Goal: Task Accomplishment & Management: Manage account settings

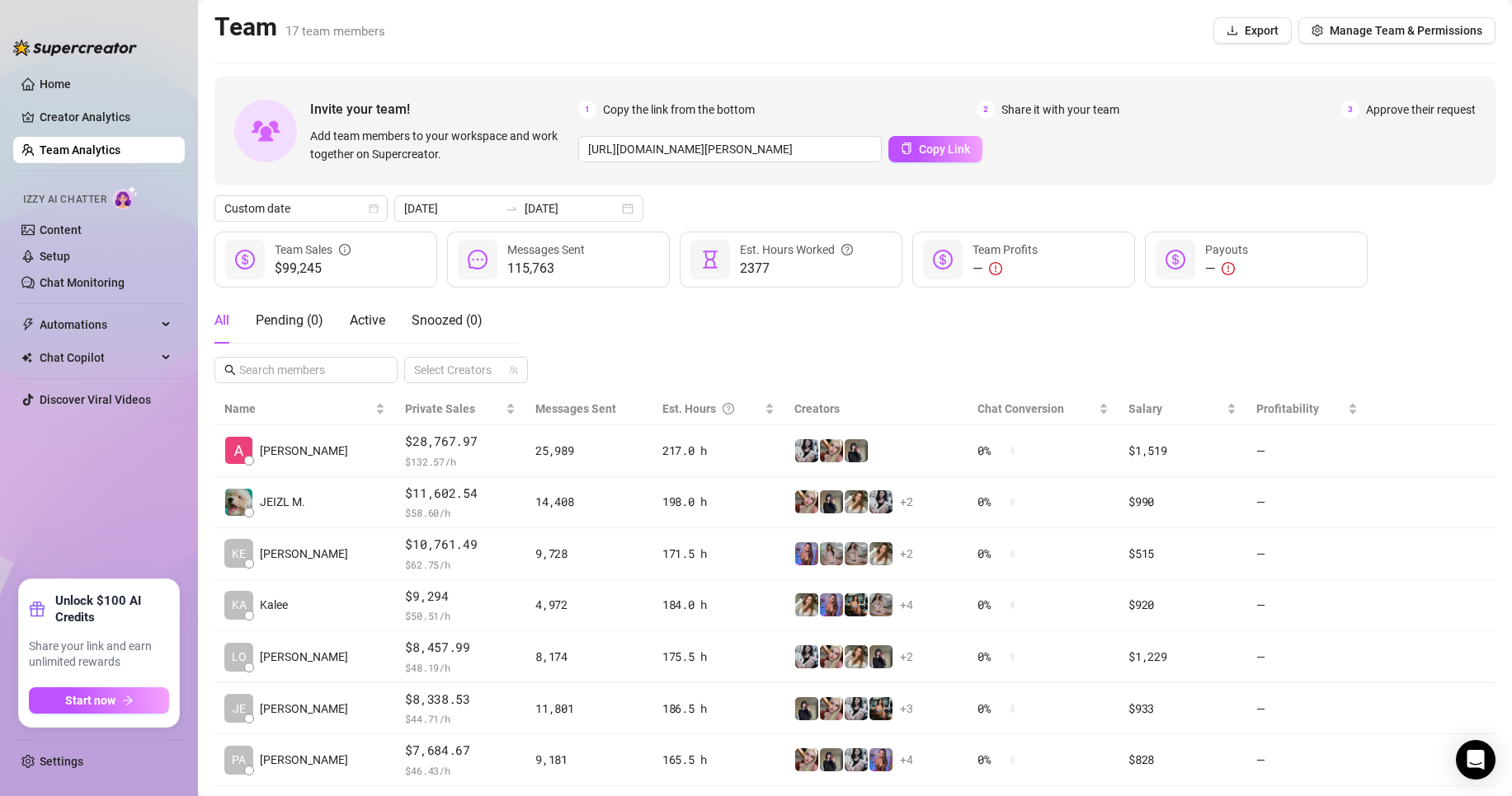
scroll to position [241, 0]
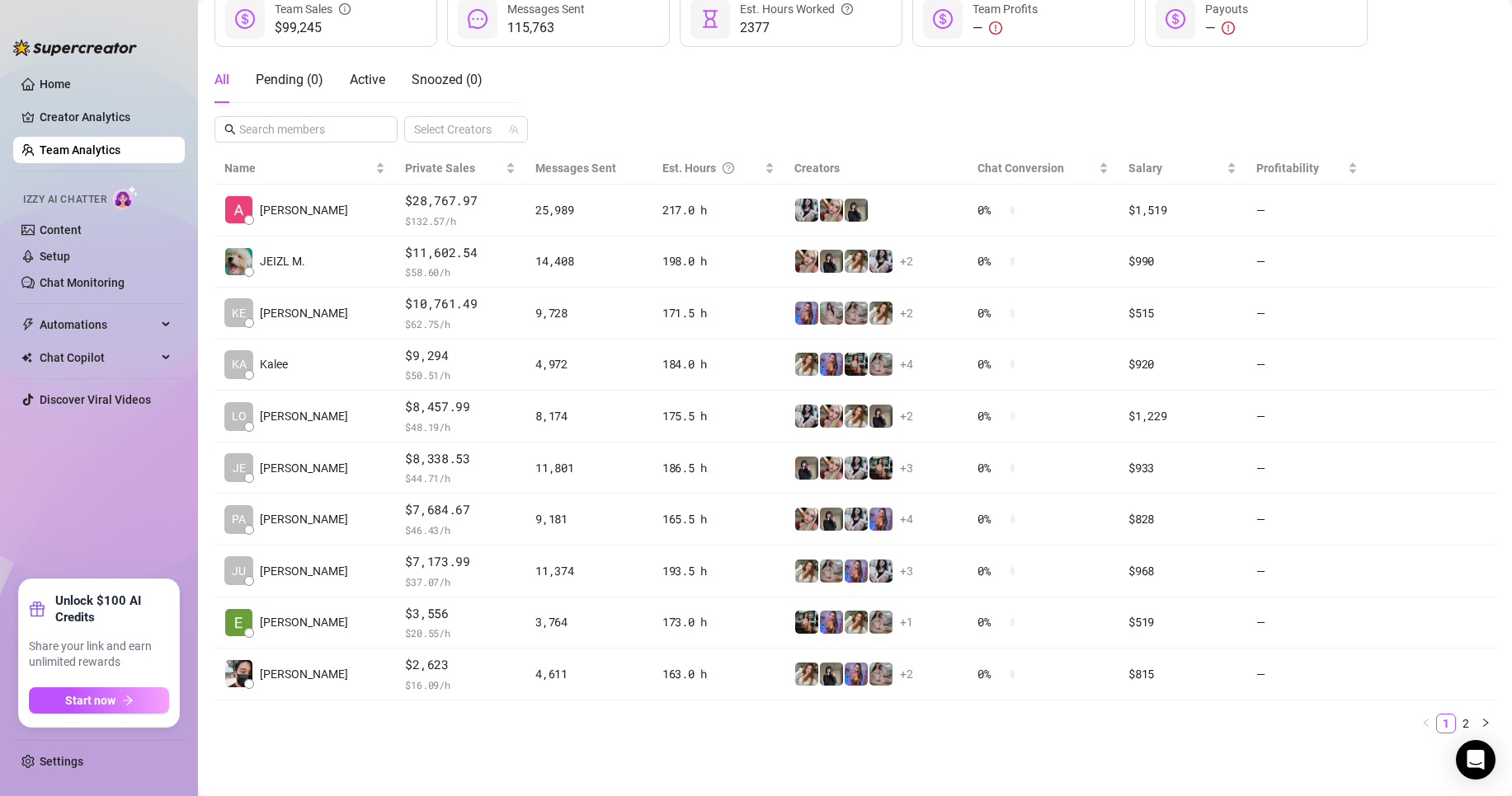
click at [80, 743] on ul "Settings" at bounding box center [98, 757] width 171 height 49
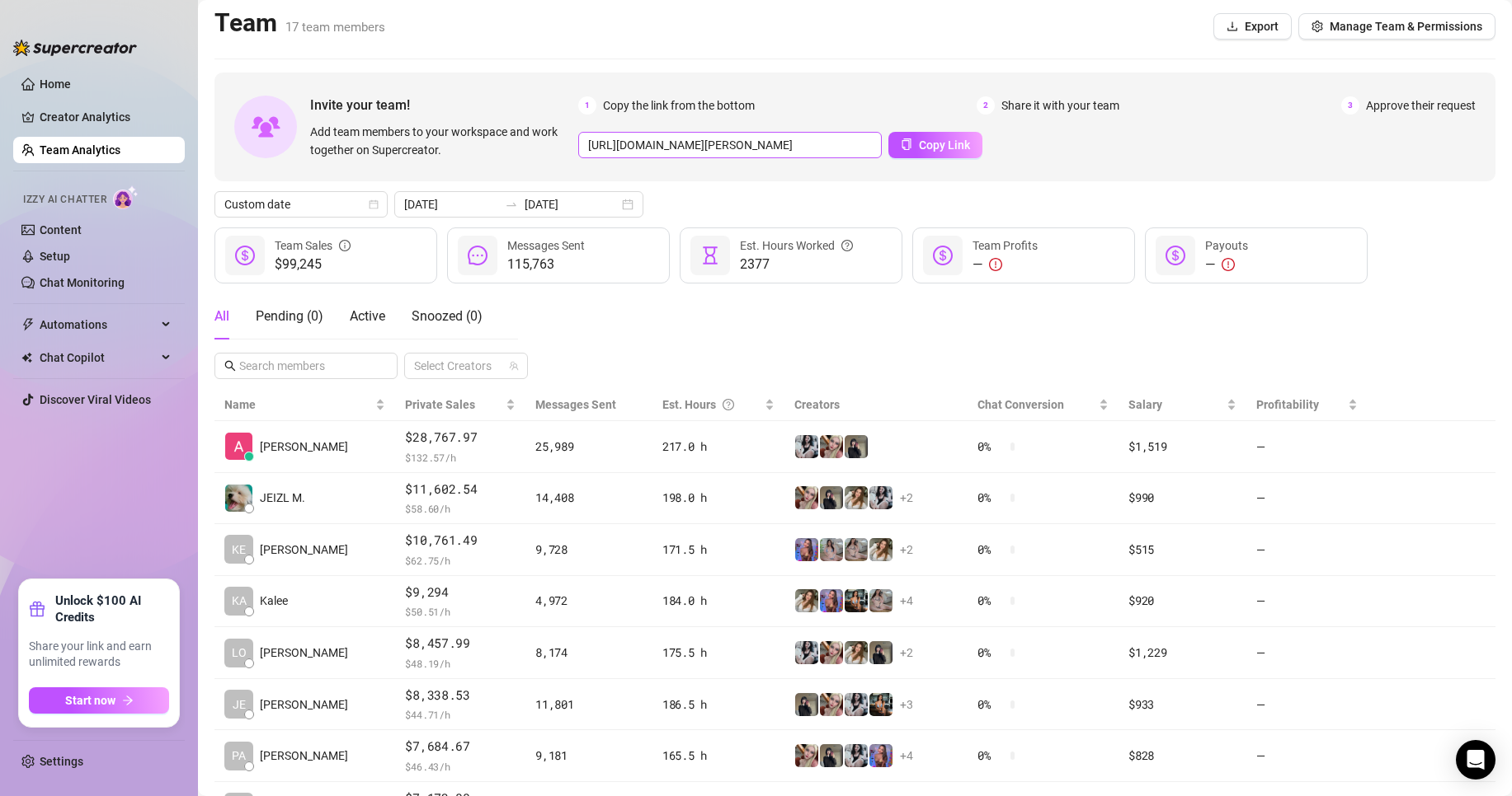
scroll to position [0, 0]
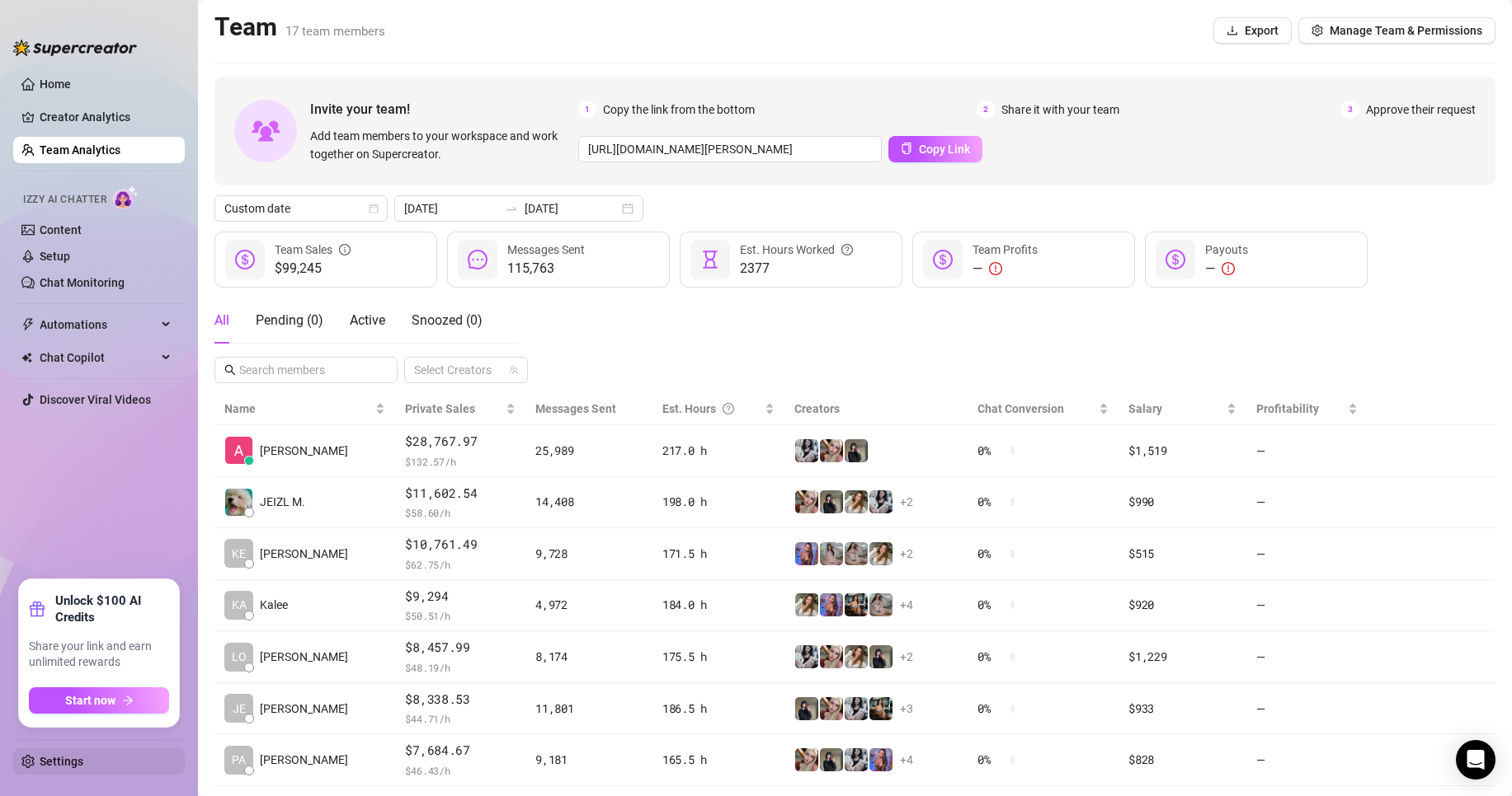
click at [56, 760] on link "Settings" at bounding box center [61, 761] width 43 height 13
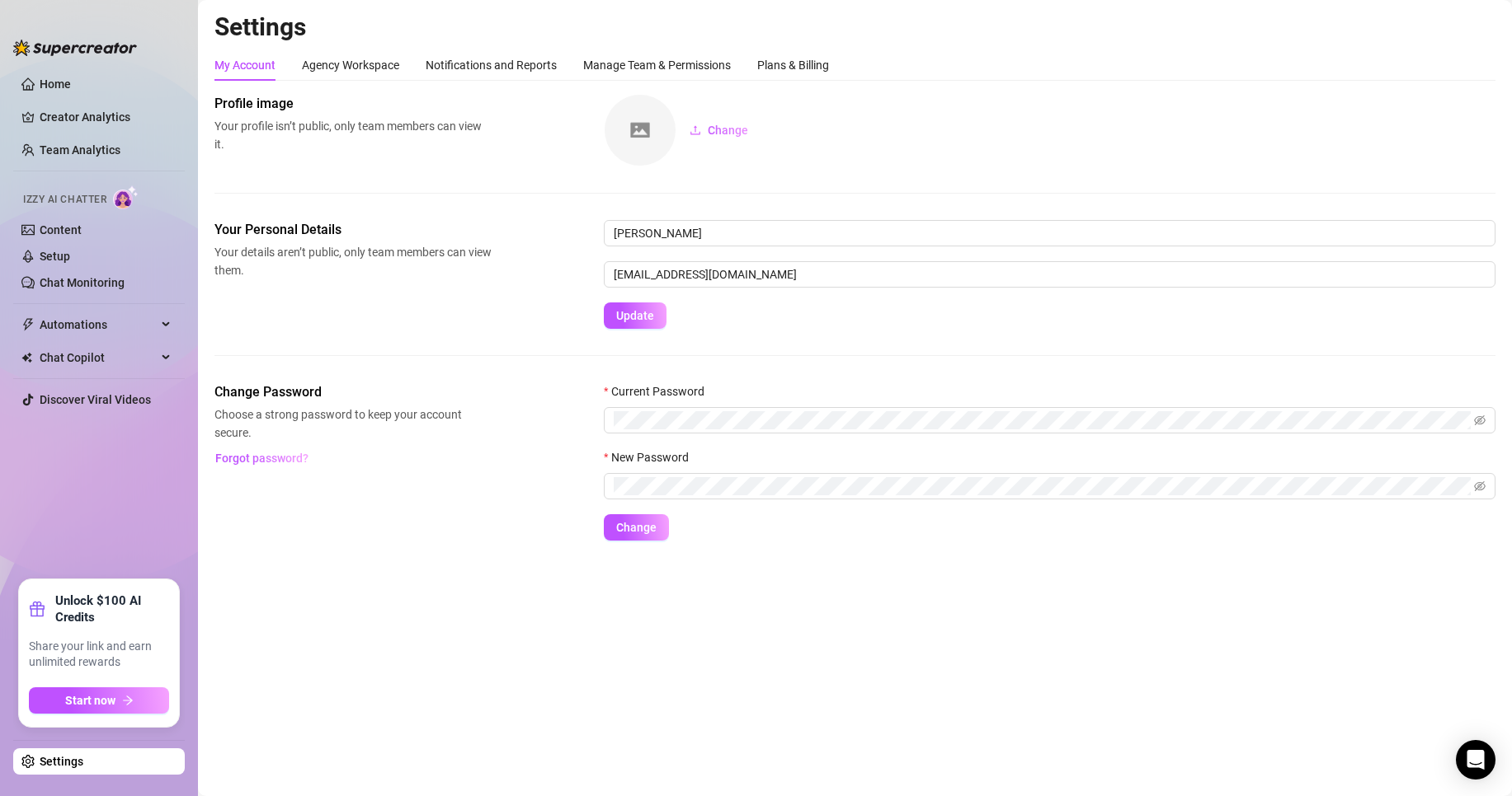
click at [670, 82] on div "My Account Agency Workspace Notifications and Reports Manage Team & Permissions…" at bounding box center [855, 295] width 1281 height 491
click at [678, 70] on div "Manage Team & Permissions" at bounding box center [656, 65] width 147 height 18
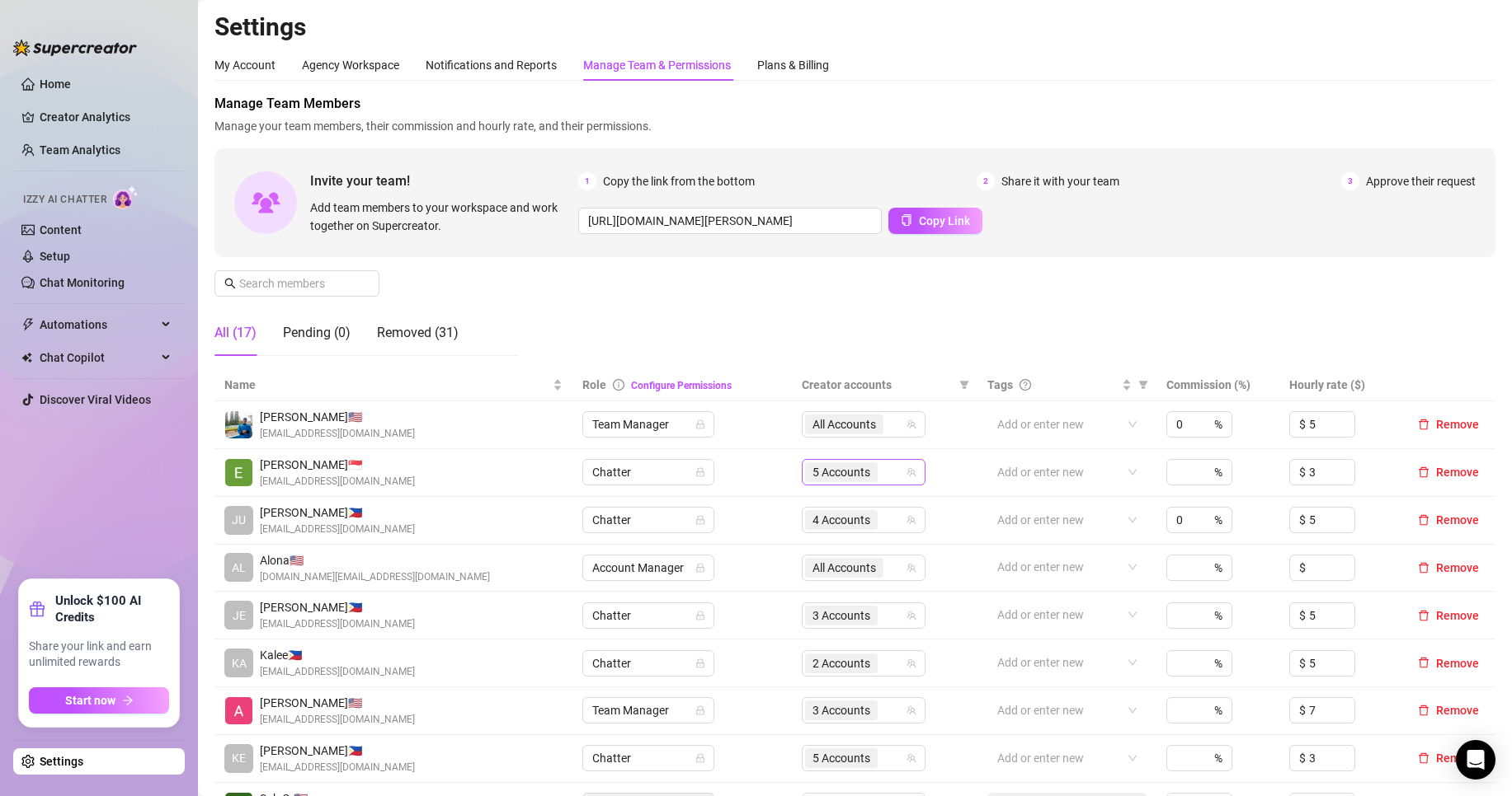
click at [870, 464] on span "5 Accounts" at bounding box center [842, 472] width 73 height 20
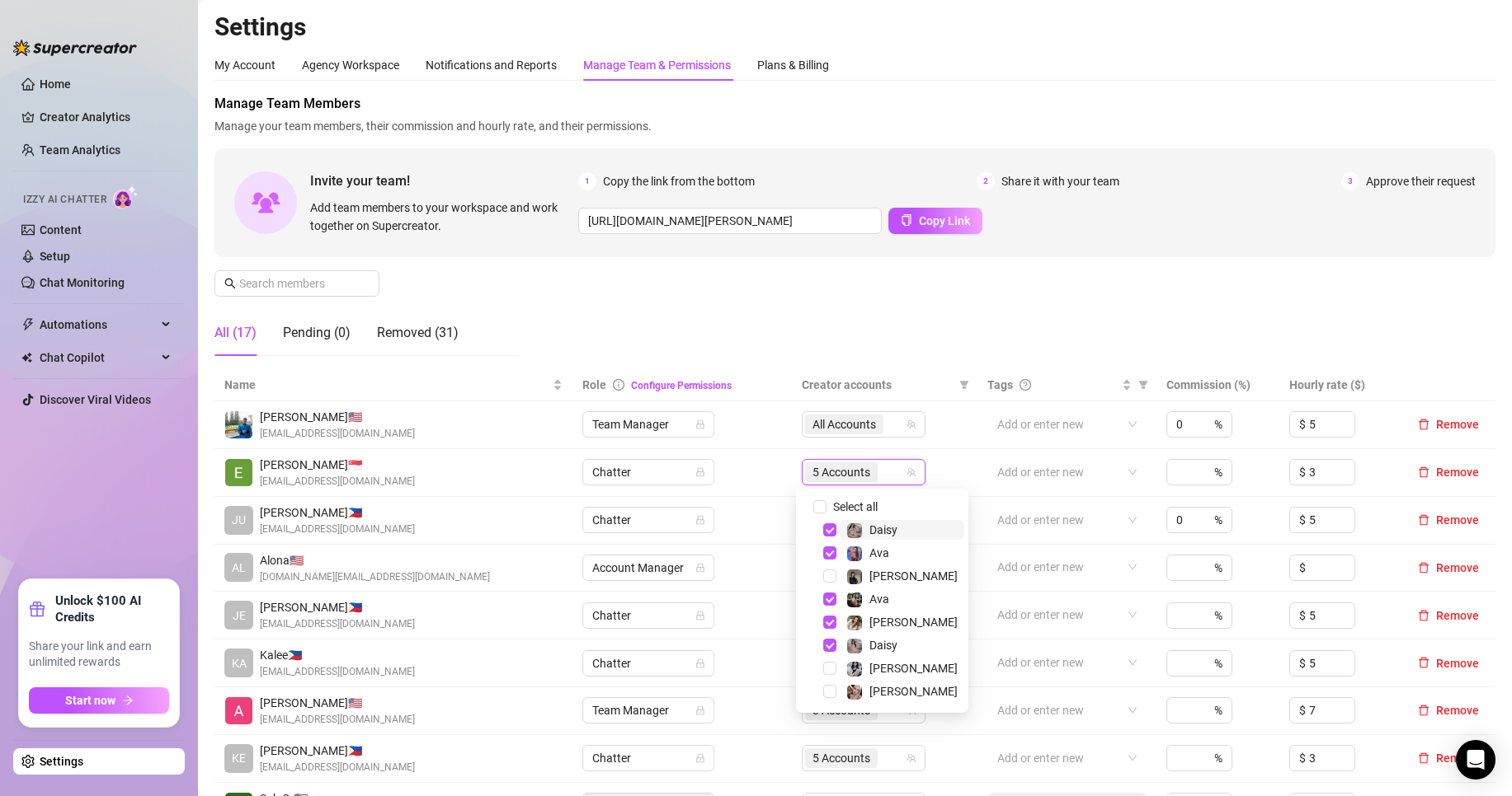
click at [835, 298] on div "Manage Team Members Manage your team members, their commission and hourly rate,…" at bounding box center [855, 231] width 1281 height 276
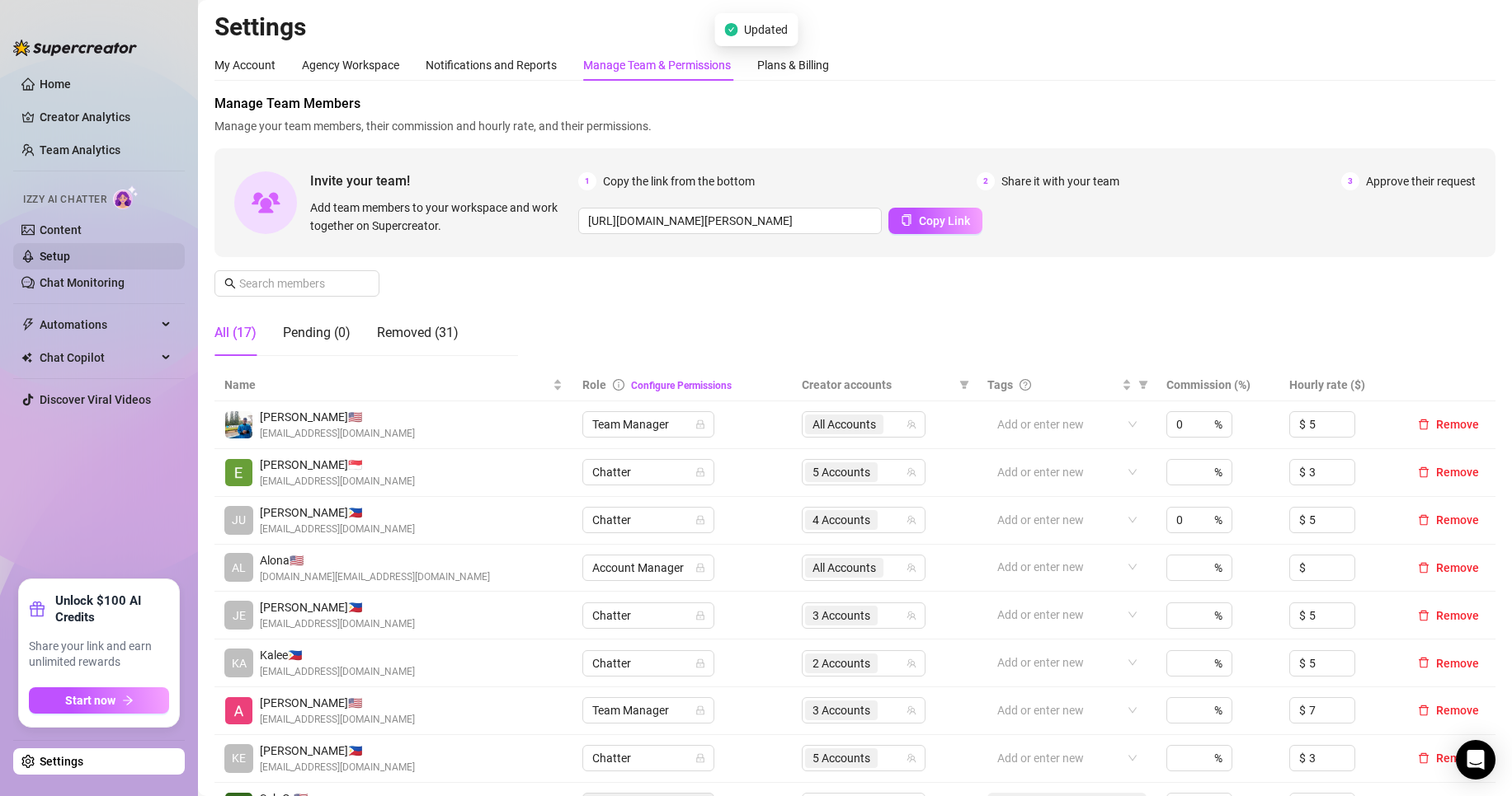
click at [70, 259] on link "Setup" at bounding box center [55, 256] width 30 height 13
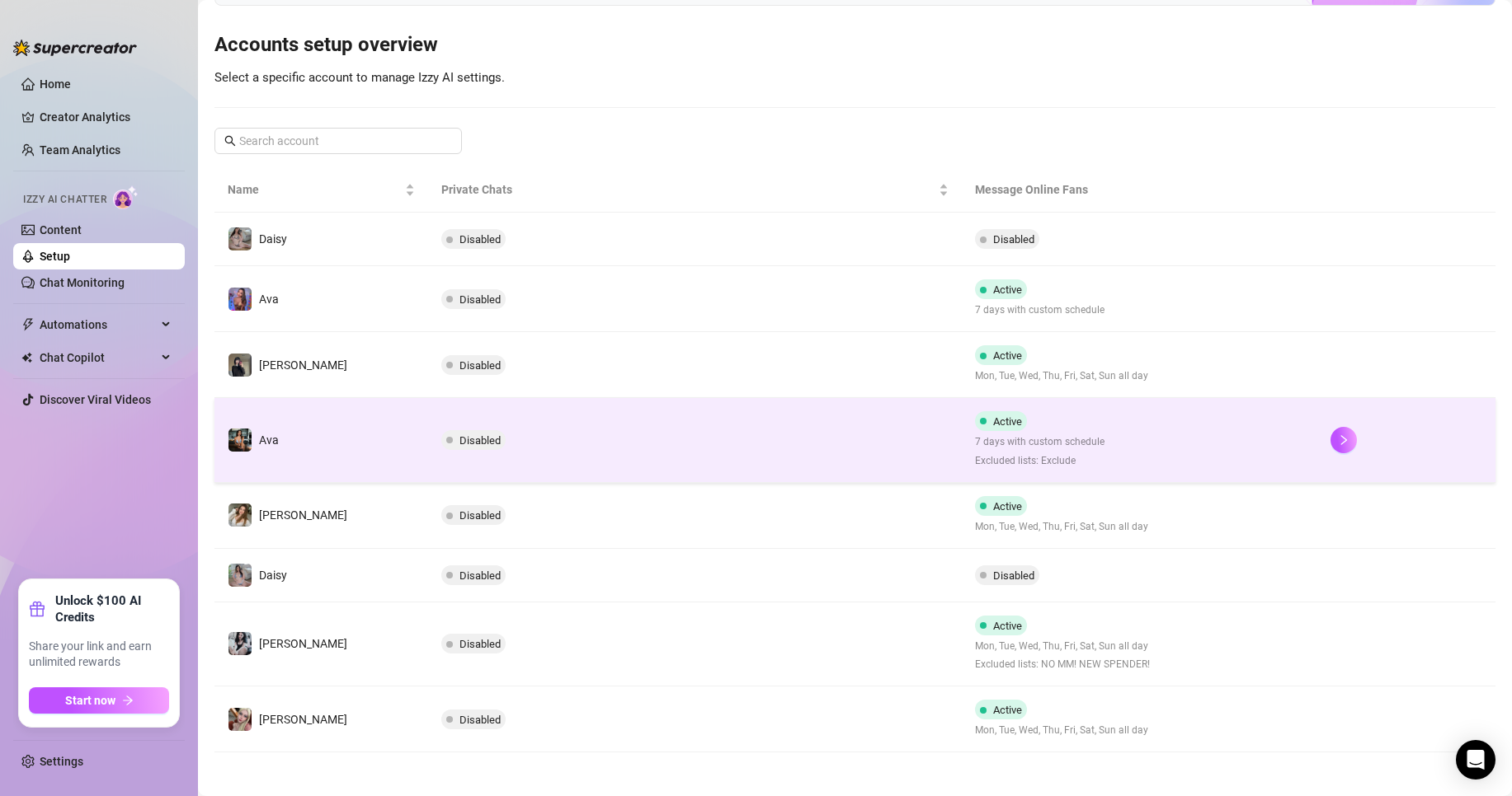
scroll to position [154, 0]
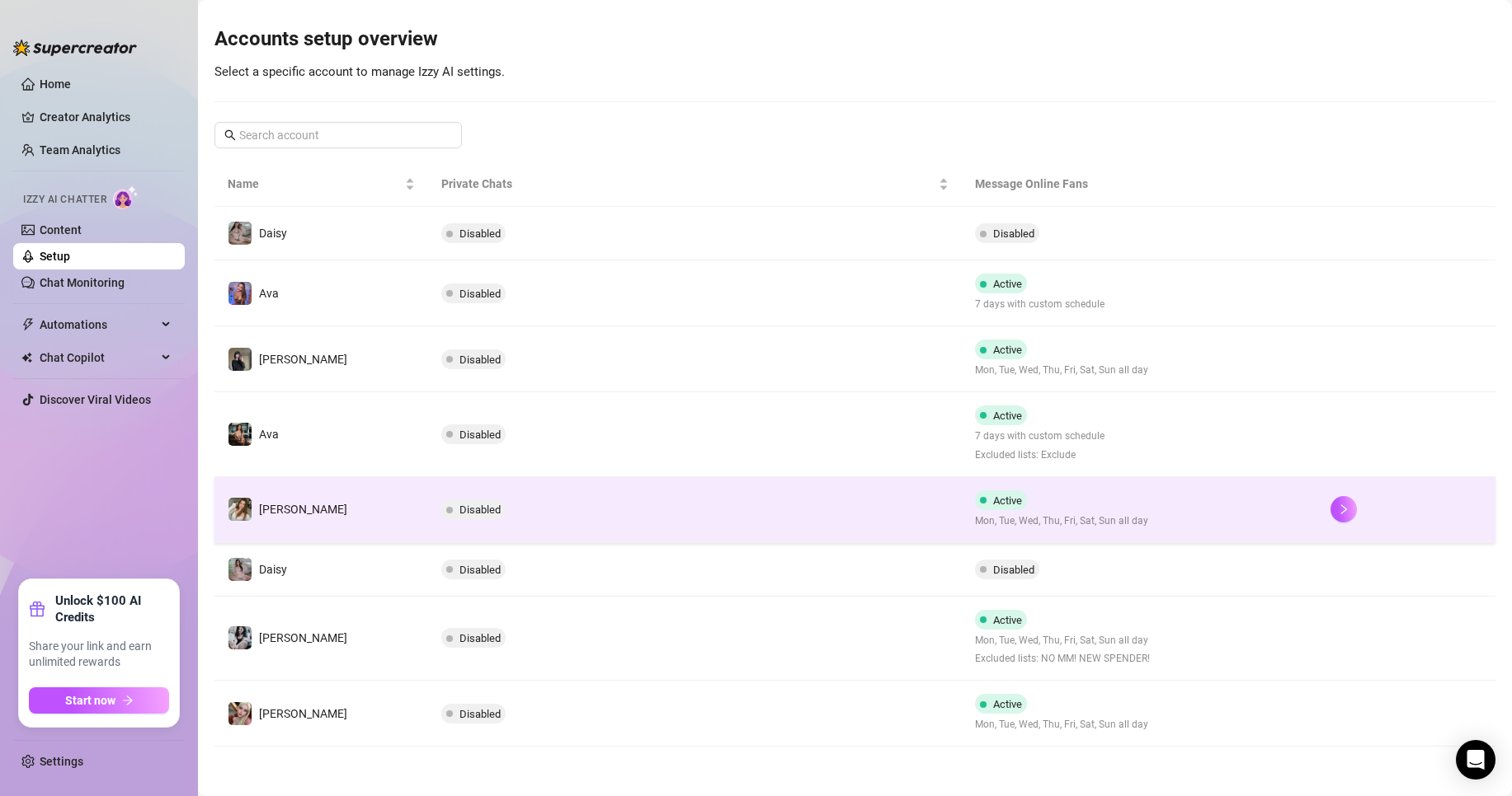
click at [551, 509] on td "Disabled" at bounding box center [695, 510] width 534 height 66
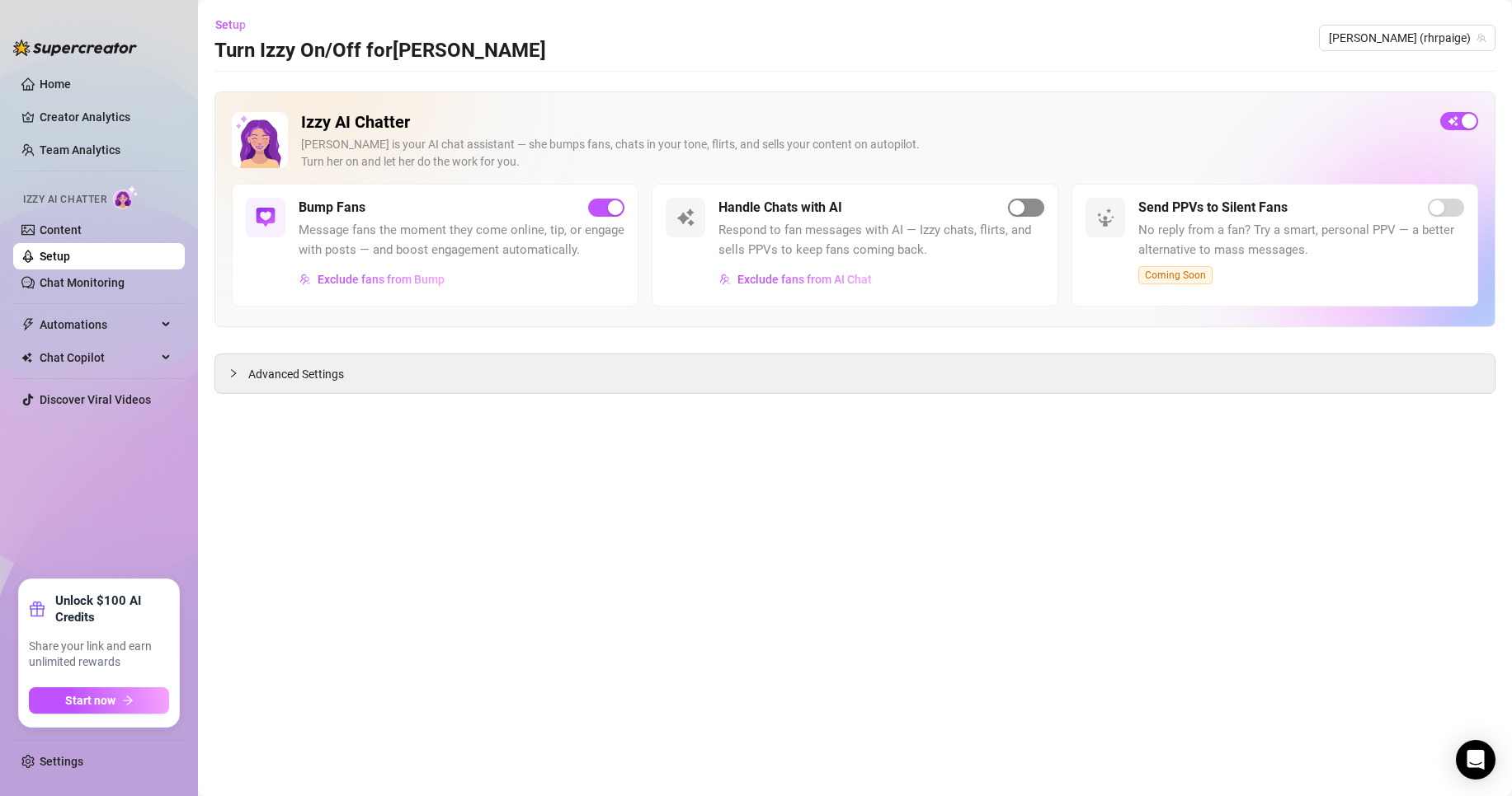
click at [1030, 209] on span "button" at bounding box center [1025, 207] width 36 height 18
